Goal: Task Accomplishment & Management: Use online tool/utility

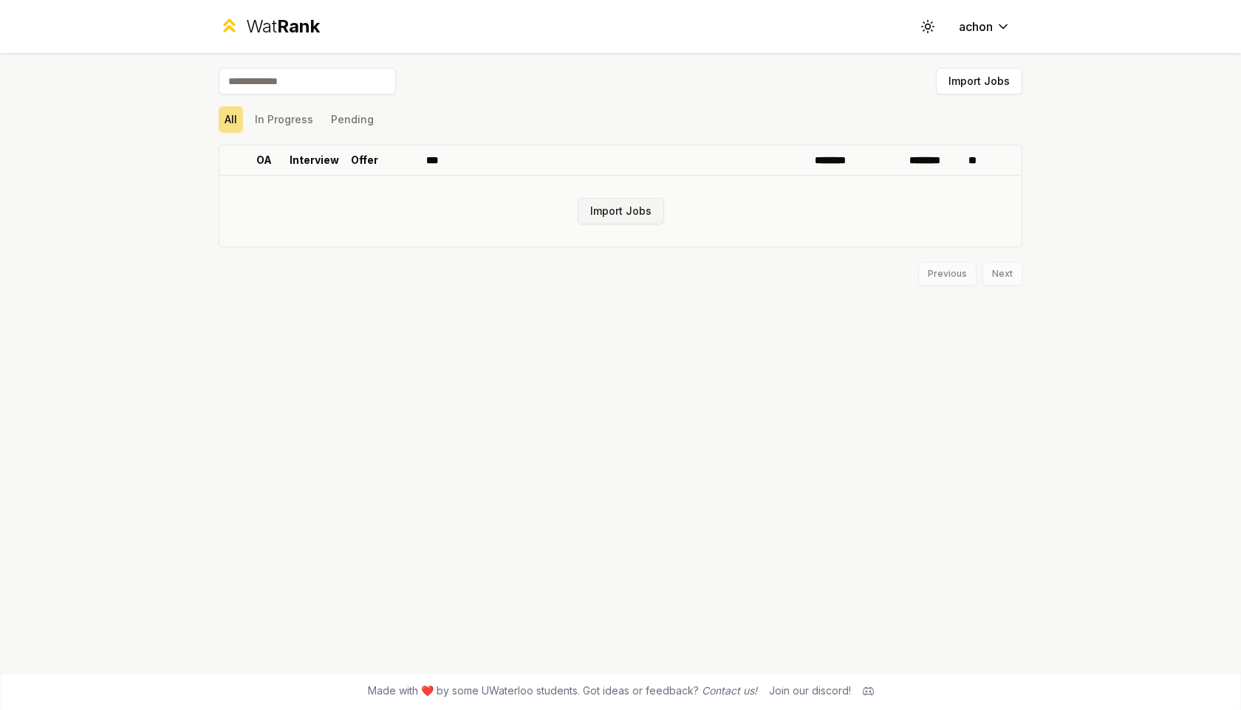
click at [627, 211] on button "Import Jobs" at bounding box center [620, 211] width 86 height 27
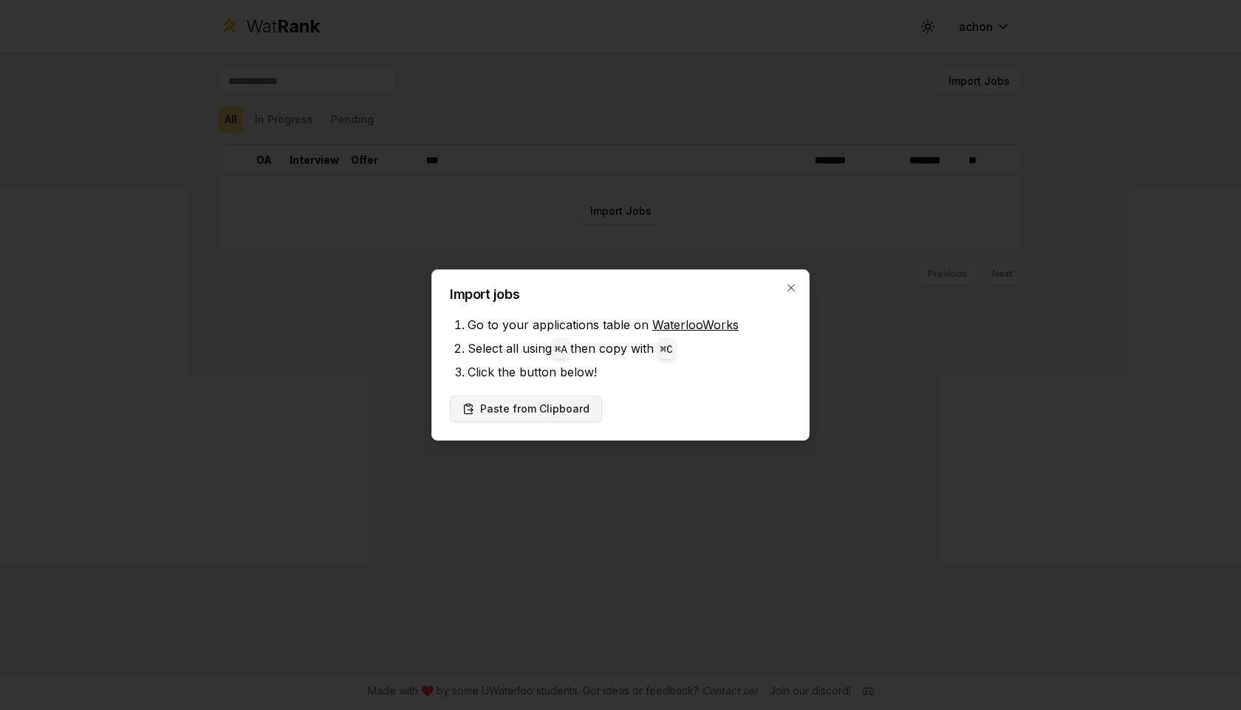
click at [510, 418] on button "Paste from Clipboard" at bounding box center [526, 409] width 152 height 27
click at [538, 430] on div "Import jobs Go to your applications table on WaterlooWorks Select all using ⌘ A…" at bounding box center [620, 355] width 378 height 171
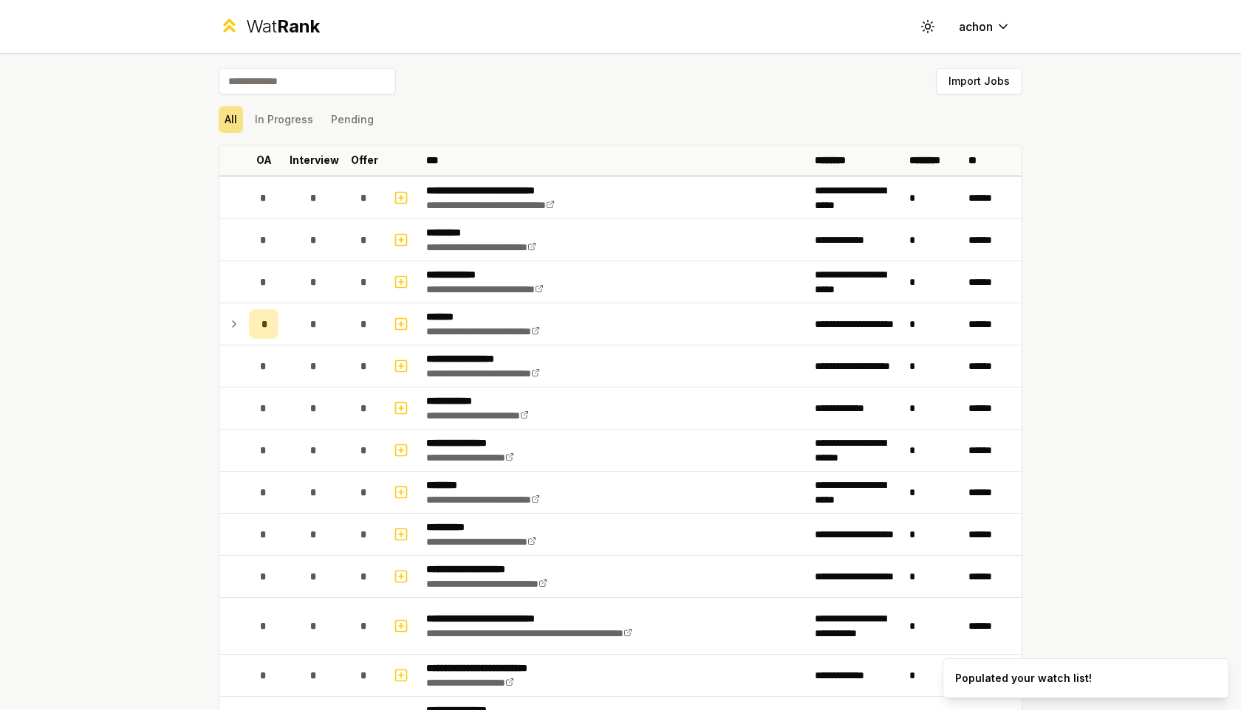
click at [546, 402] on p "**********" at bounding box center [497, 401] width 143 height 15
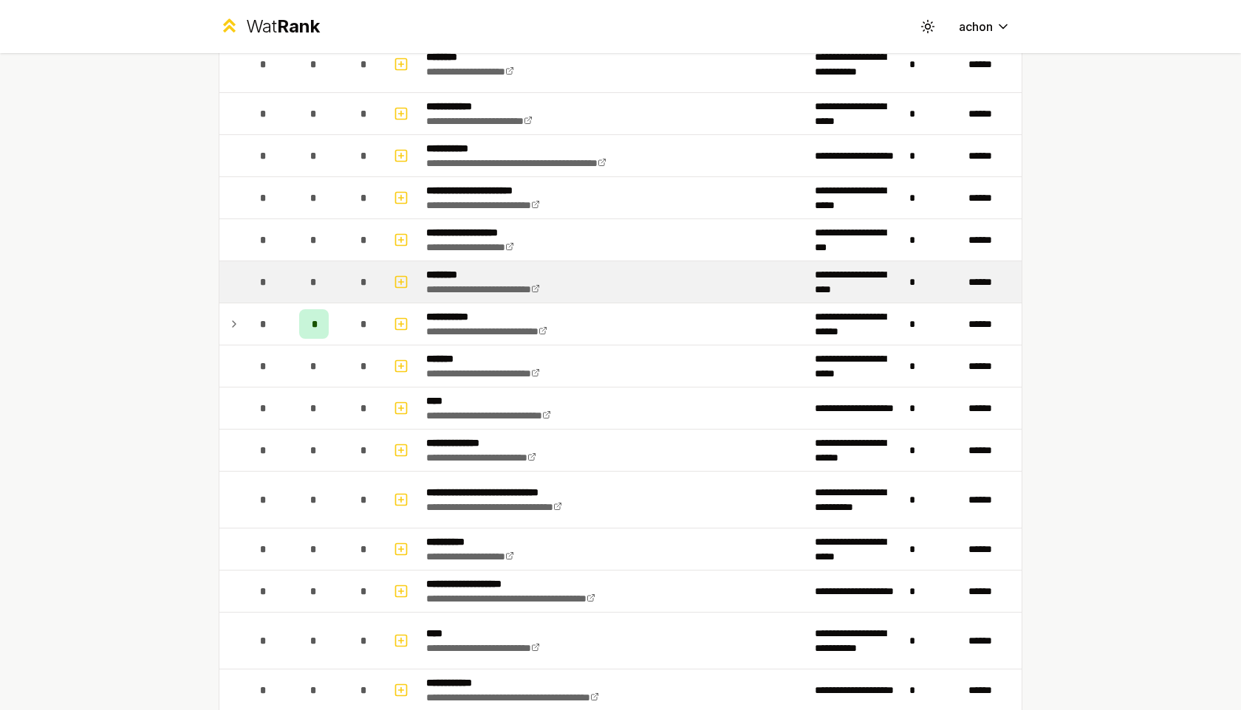
scroll to position [1526, 0]
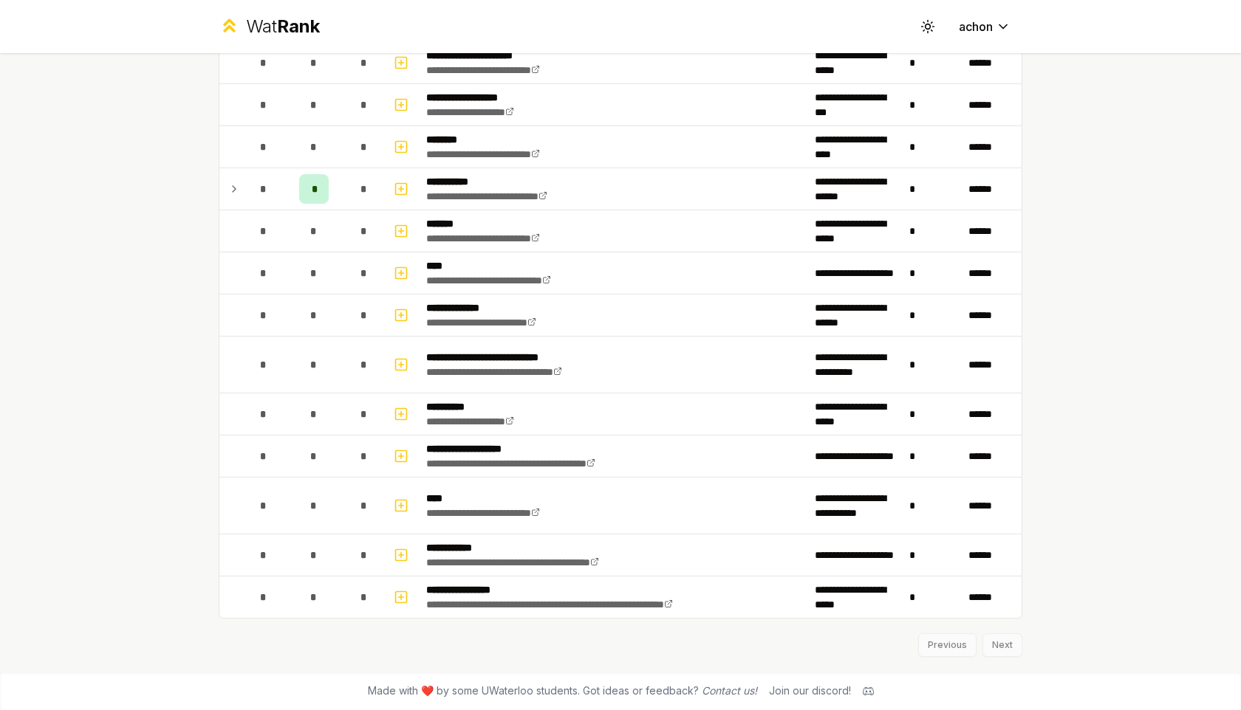
click at [997, 642] on div "Previous Next" at bounding box center [620, 638] width 803 height 38
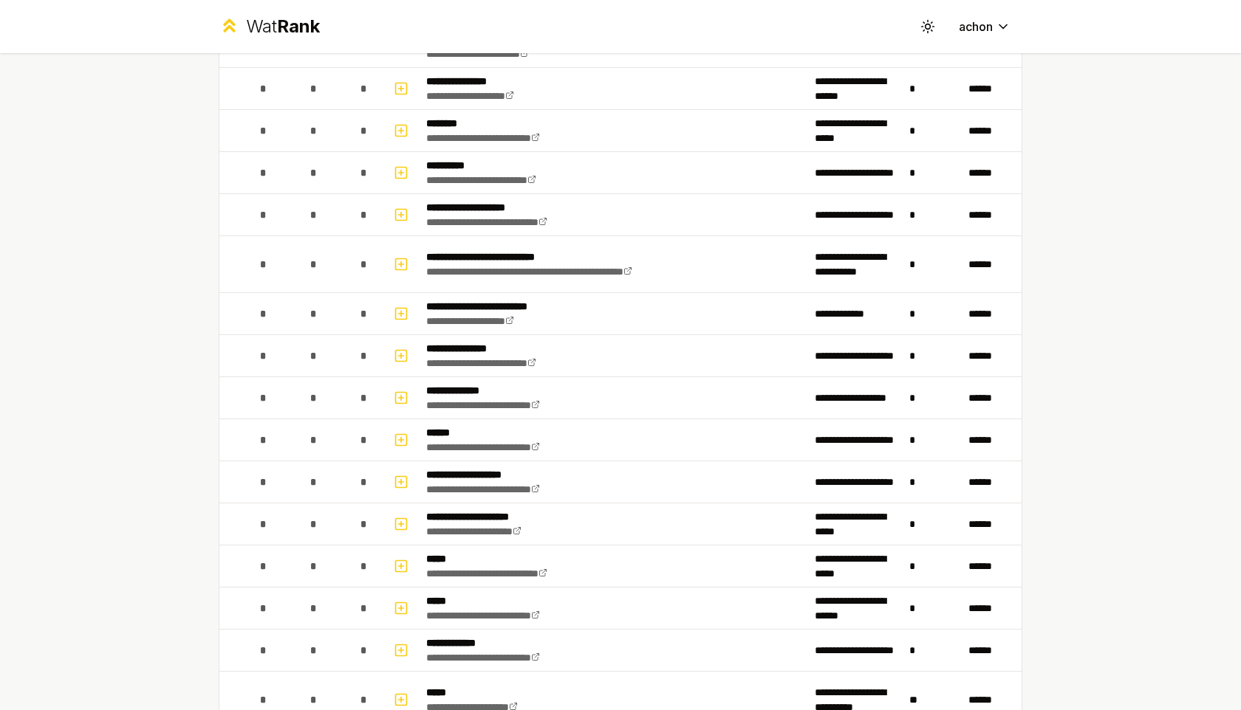
scroll to position [0, 0]
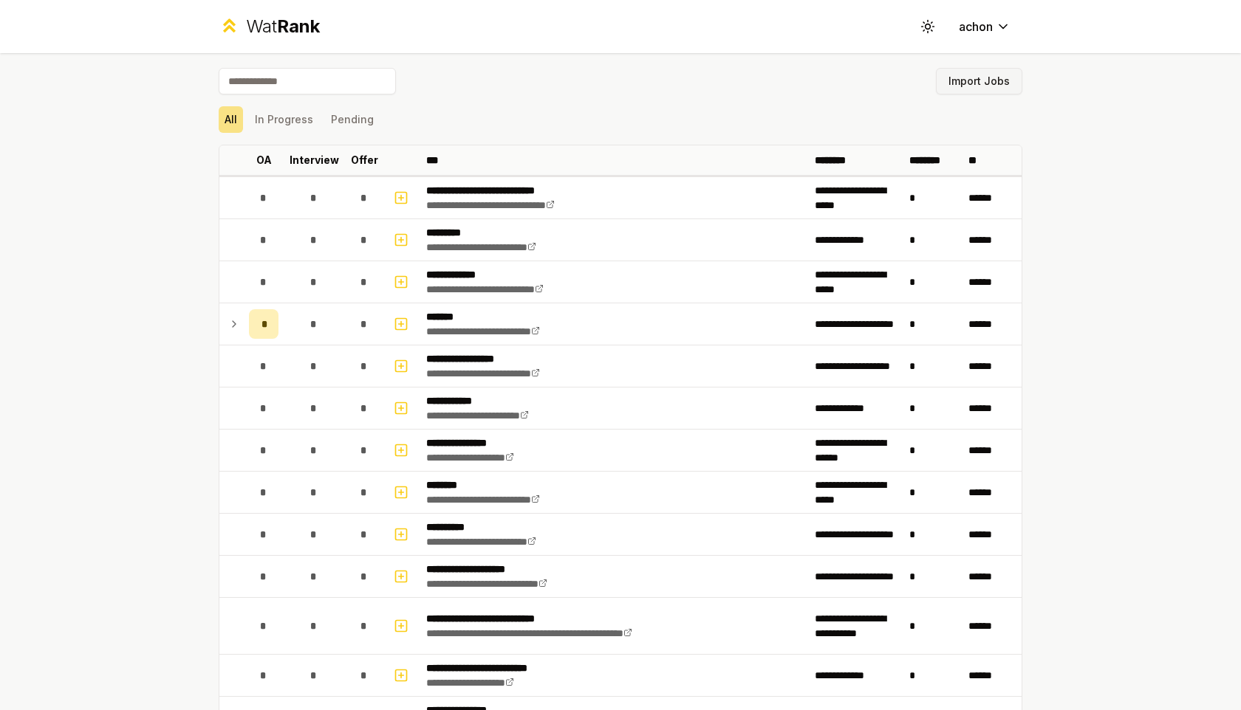
click at [984, 77] on button "Import Jobs" at bounding box center [979, 81] width 86 height 27
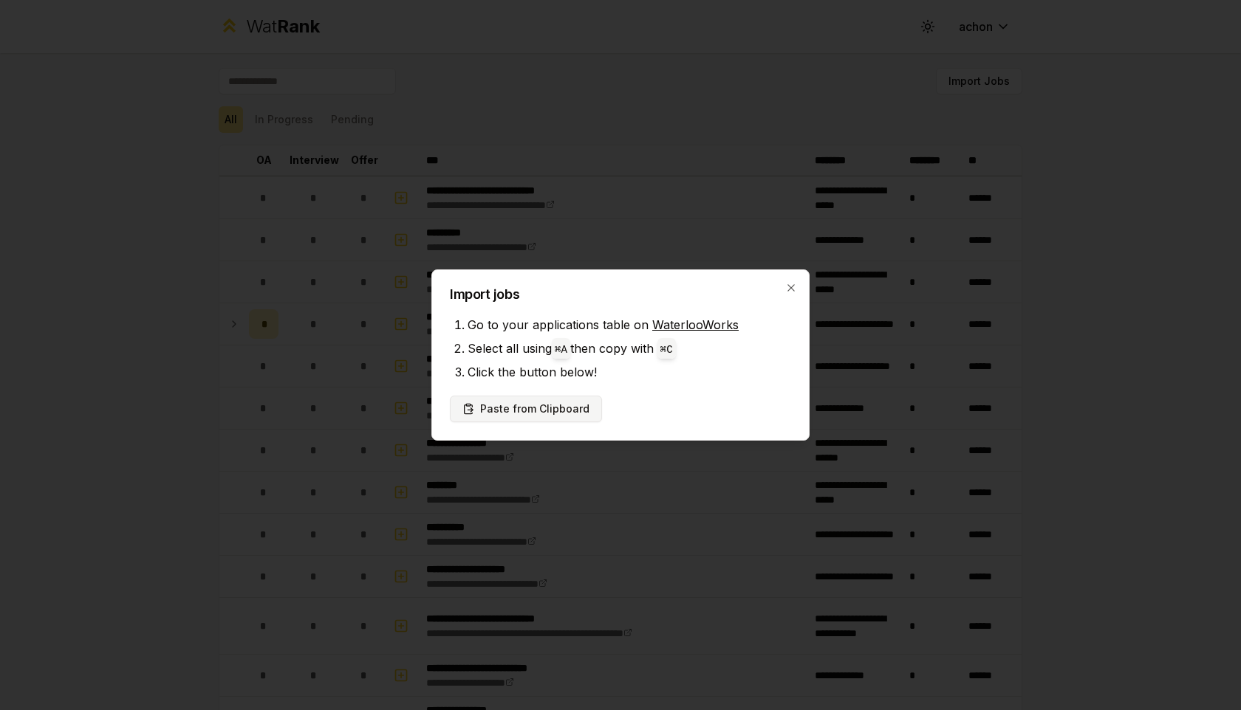
click at [535, 411] on button "Paste from Clipboard" at bounding box center [526, 409] width 152 height 27
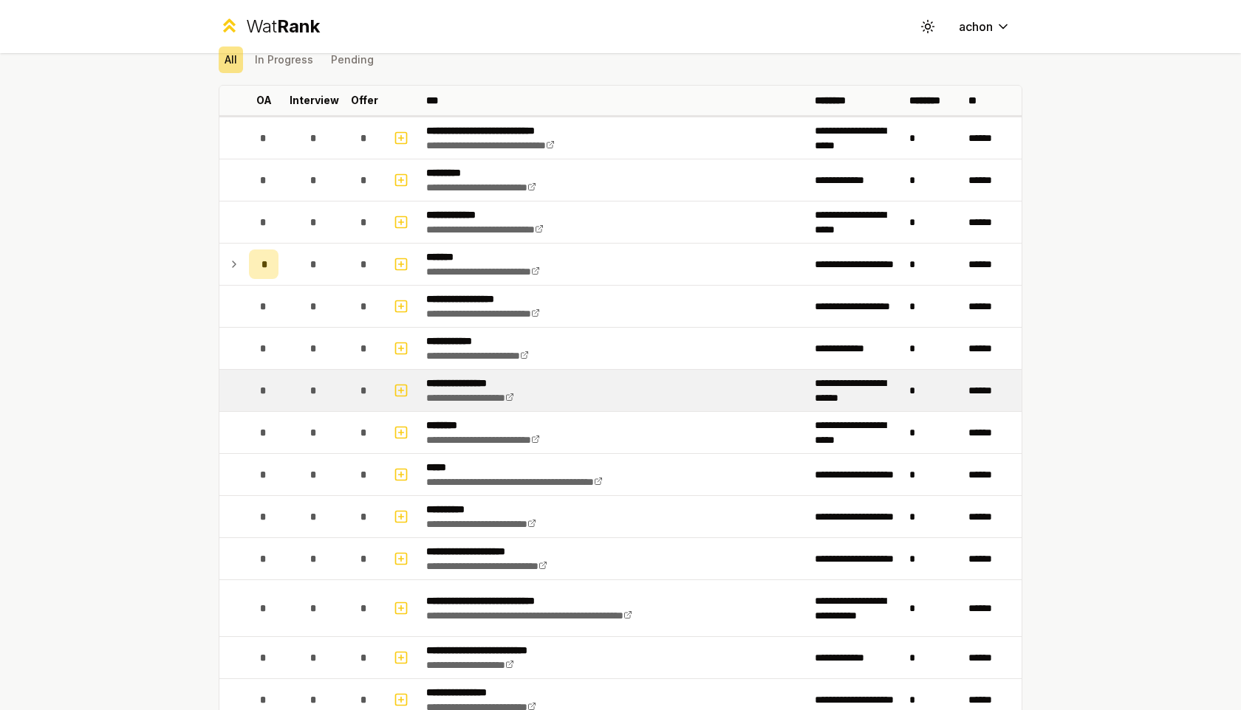
scroll to position [44, 0]
